Goal: Information Seeking & Learning: Learn about a topic

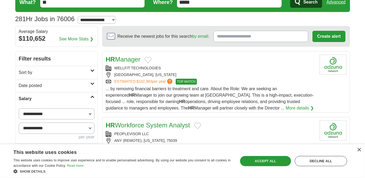
scroll to position [28, 0]
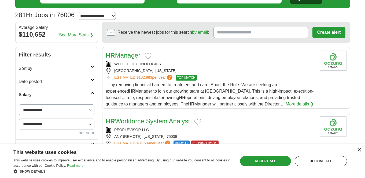
click at [360, 150] on div "×" at bounding box center [359, 150] width 4 height 4
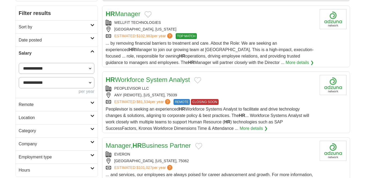
scroll to position [113, 0]
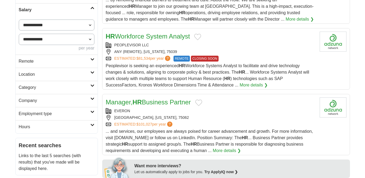
click at [34, 59] on h2 "Remote" at bounding box center [55, 61] width 72 height 6
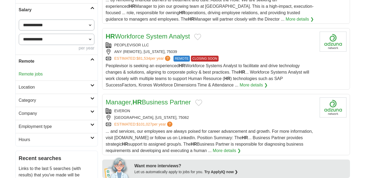
click at [38, 87] on h2 "Location" at bounding box center [55, 87] width 72 height 6
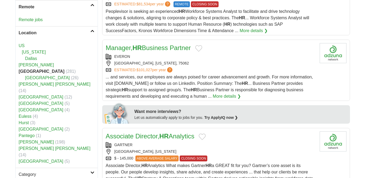
scroll to position [170, 0]
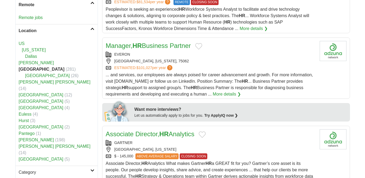
click at [27, 63] on link "[PERSON_NAME]" at bounding box center [36, 63] width 35 height 5
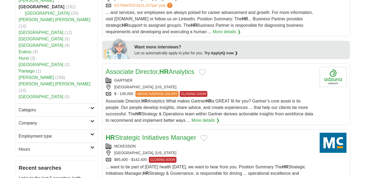
scroll to position [226, 0]
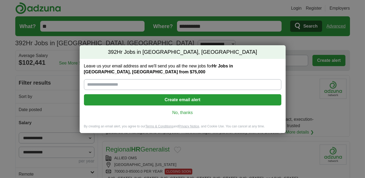
click at [186, 114] on link "No, thanks" at bounding box center [182, 113] width 189 height 6
